Goal: Obtain resource: Download file/media

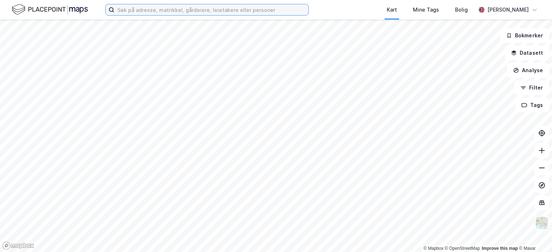
drag, startPoint x: 142, startPoint y: 10, endPoint x: 150, endPoint y: 10, distance: 8.0
click at [143, 10] on input at bounding box center [211, 9] width 194 height 11
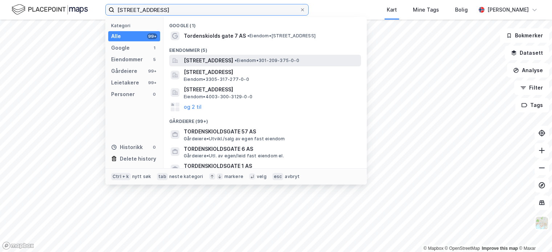
type input "[STREET_ADDRESS]"
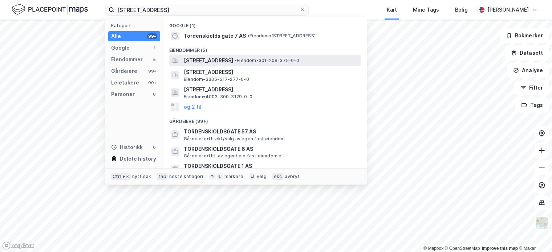
click at [233, 59] on span "[STREET_ADDRESS]" at bounding box center [208, 60] width 49 height 9
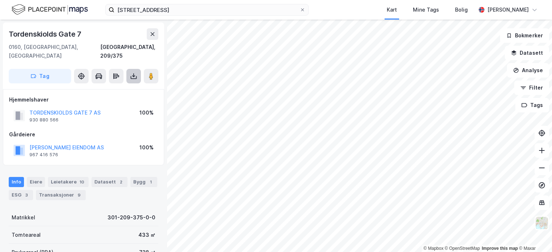
click at [132, 73] on icon at bounding box center [133, 76] width 7 height 7
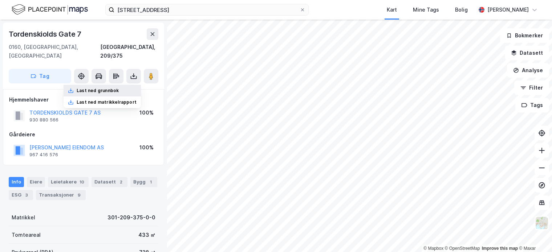
click at [99, 88] on div "Last ned grunnbok" at bounding box center [98, 91] width 42 height 6
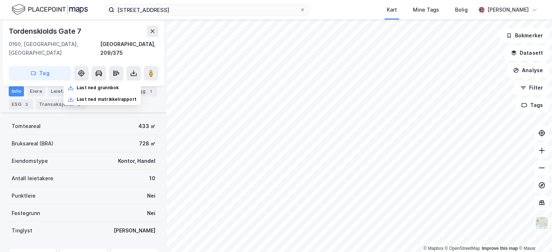
scroll to position [73, 0]
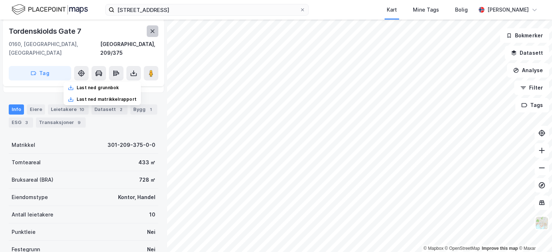
click at [152, 31] on icon at bounding box center [153, 31] width 4 height 4
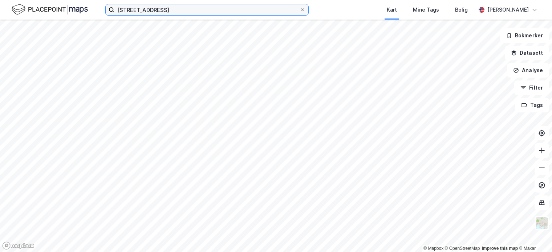
click at [182, 11] on input "[STREET_ADDRESS]" at bounding box center [206, 9] width 185 height 11
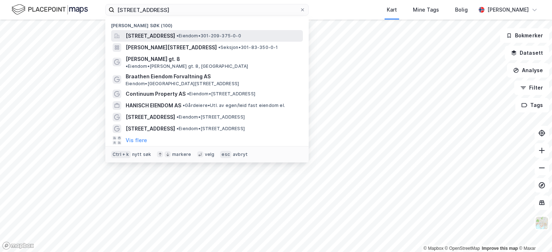
click at [175, 36] on span "[STREET_ADDRESS]" at bounding box center [150, 36] width 49 height 9
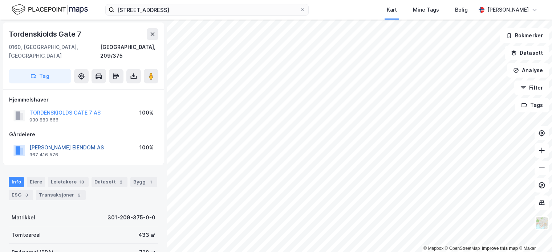
click at [0, 0] on button "[PERSON_NAME] EIENDOM AS" at bounding box center [0, 0] width 0 height 0
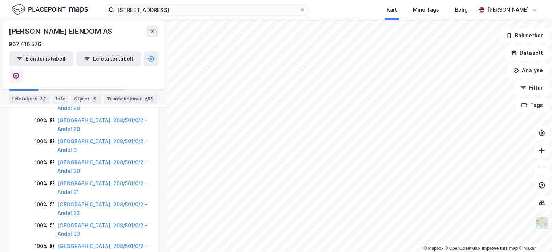
scroll to position [457, 0]
